Goal: Contribute content: Add original content to the website for others to see

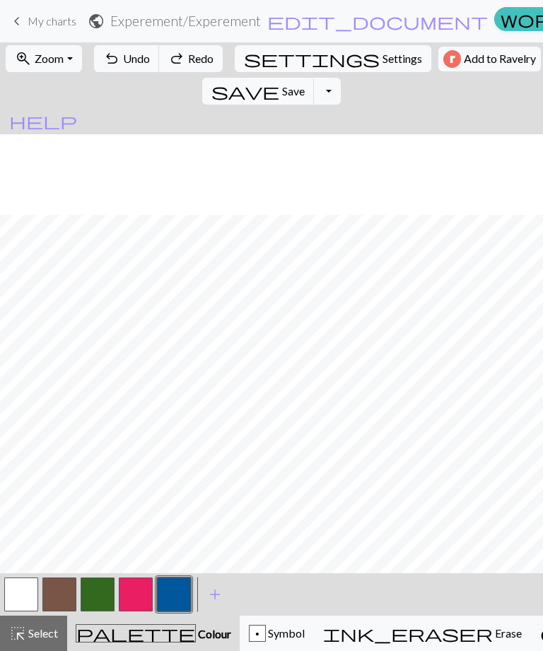
scroll to position [81, 0]
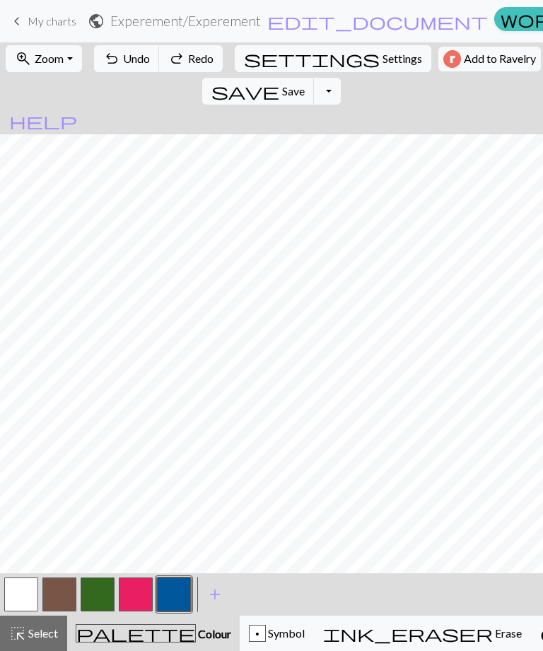
click at [25, 21] on span "keyboard_arrow_left" at bounding box center [16, 21] width 17 height 20
click at [25, 15] on link "keyboard_arrow_left My charts" at bounding box center [42, 21] width 68 height 24
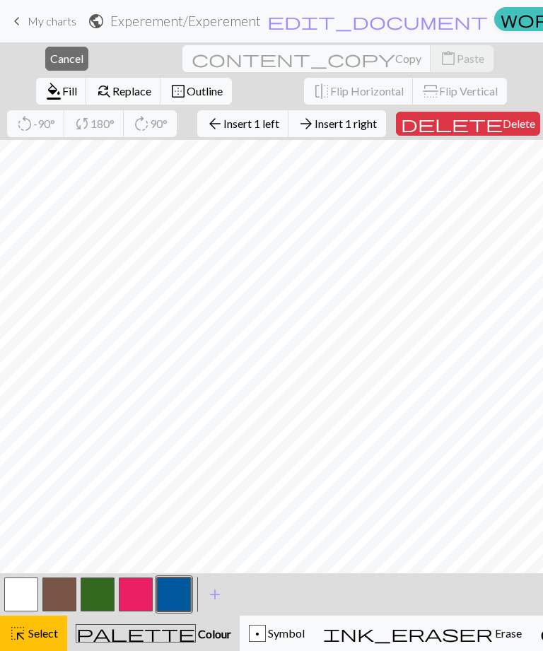
click at [16, 13] on span "keyboard_arrow_left" at bounding box center [16, 21] width 17 height 20
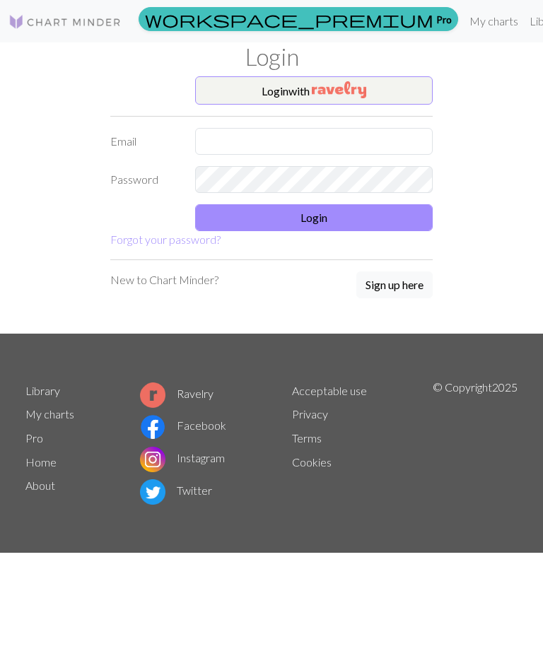
click at [262, 88] on button "Login with" at bounding box center [314, 90] width 238 height 28
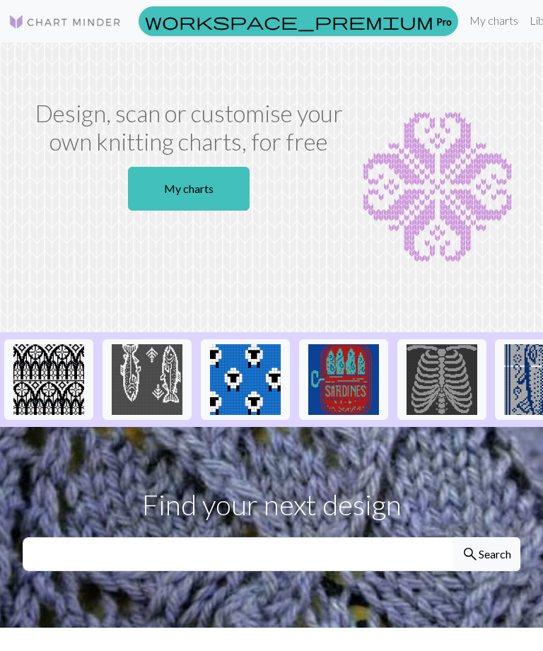
click at [222, 192] on link "My charts" at bounding box center [189, 189] width 122 height 44
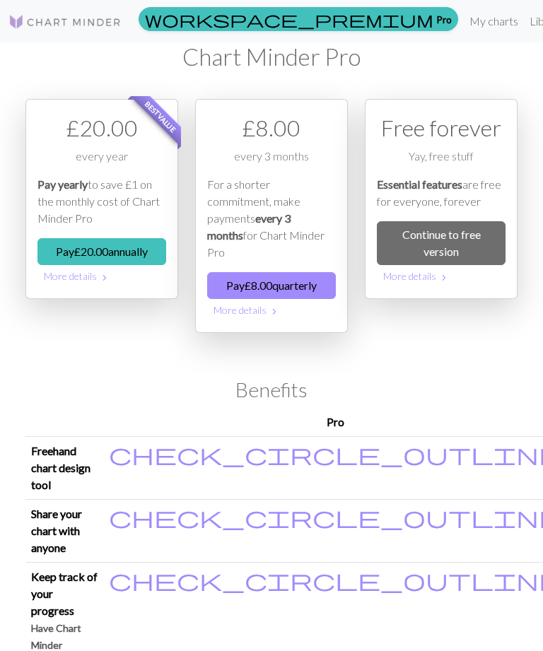
click at [464, 19] on link "My charts" at bounding box center [494, 21] width 60 height 28
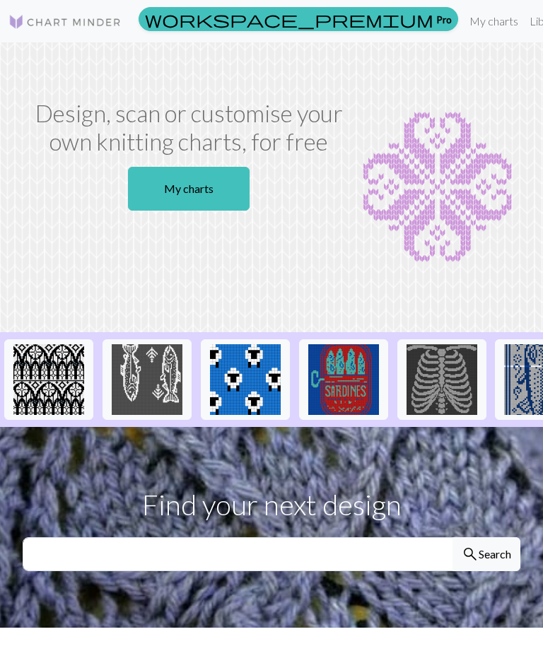
click at [207, 185] on link "My charts" at bounding box center [189, 189] width 122 height 44
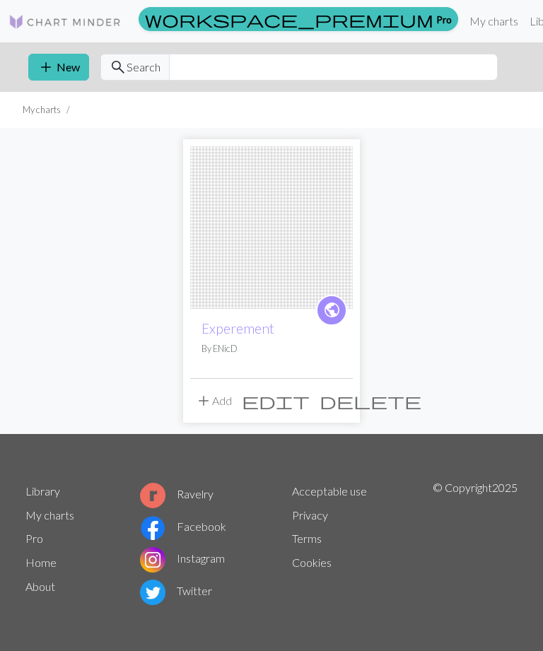
click at [63, 61] on button "add New" at bounding box center [58, 67] width 61 height 27
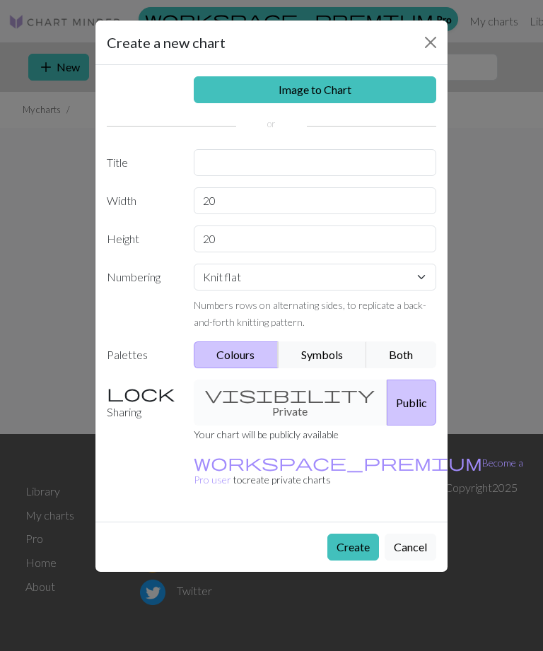
click at [271, 94] on link "Image to Chart" at bounding box center [315, 89] width 243 height 27
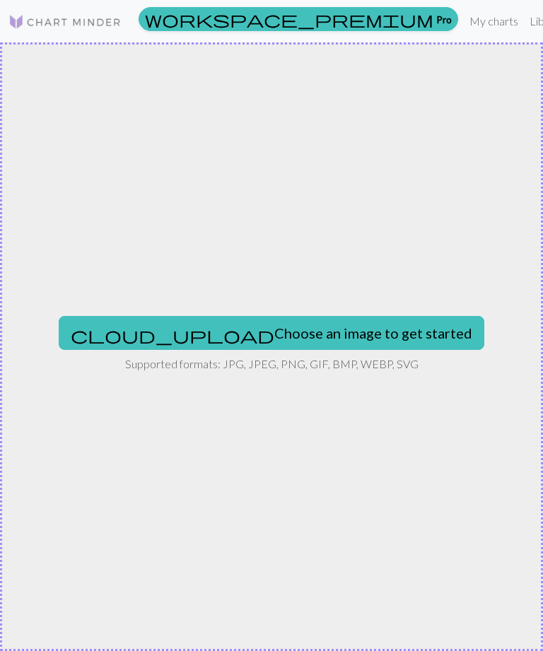
click at [286, 329] on button "cloud_upload Choose an image to get started" at bounding box center [272, 333] width 426 height 34
click at [300, 325] on button "cloud_upload Choose an image to get started" at bounding box center [272, 333] width 426 height 34
click at [339, 340] on button "cloud_upload Choose an image to get started" at bounding box center [272, 333] width 426 height 34
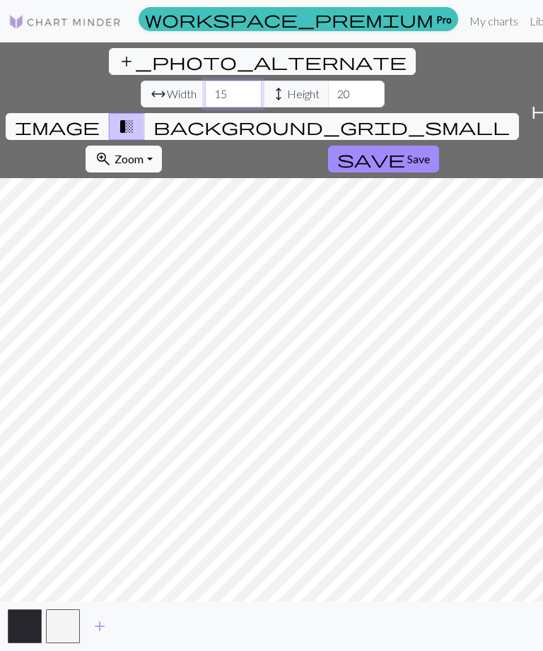
click at [205, 81] on input "15" at bounding box center [233, 94] width 57 height 27
type input "1"
type input "50"
click at [328, 81] on input "20" at bounding box center [356, 94] width 57 height 27
type input "2"
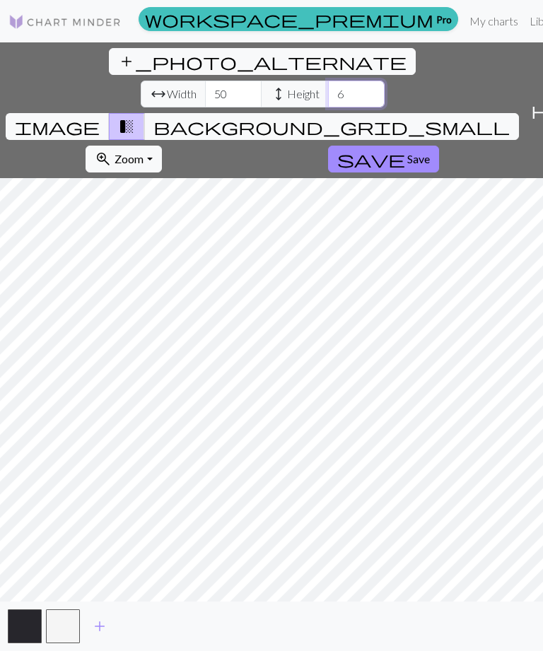
type input "60"
